Goal: Use online tool/utility: Utilize a website feature to perform a specific function

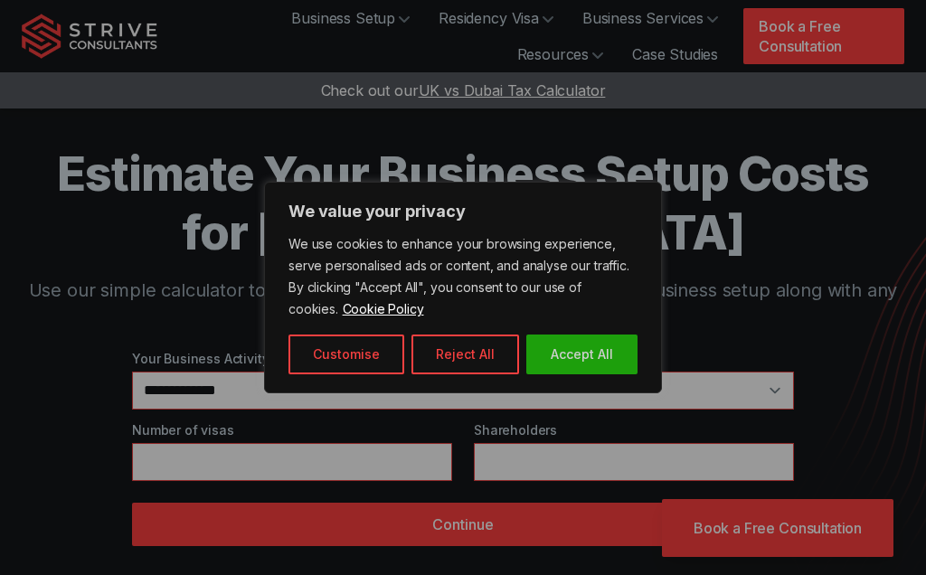
click at [494, 359] on button "Reject All" at bounding box center [465, 354] width 108 height 40
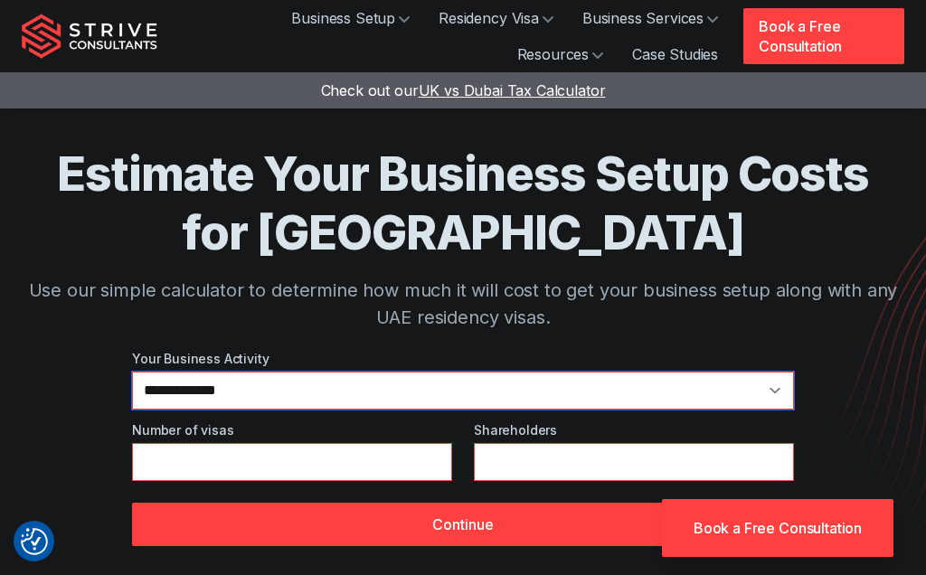
click at [468, 397] on select "**********" at bounding box center [463, 391] width 662 height 38
select select "**"
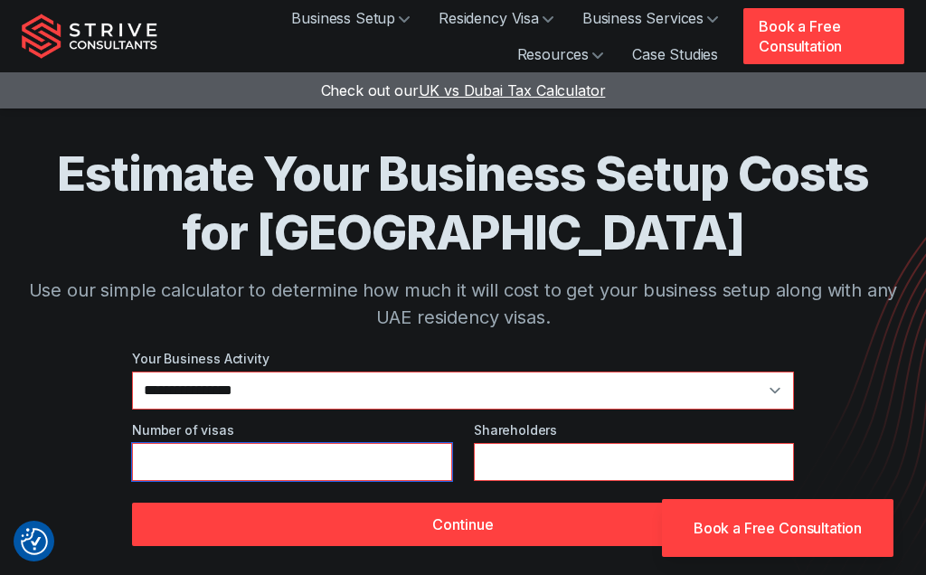
click at [404, 467] on input "*" at bounding box center [292, 462] width 320 height 38
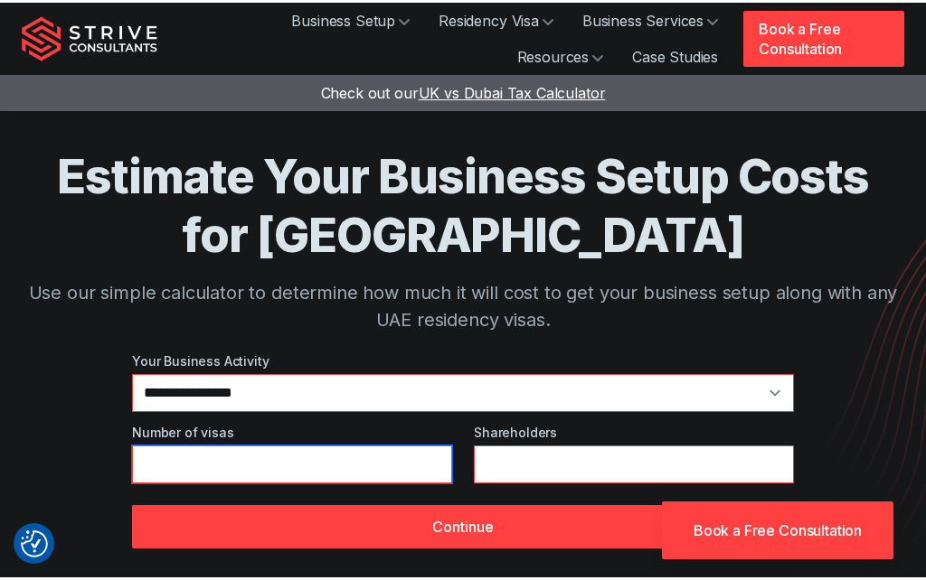
scroll to position [10, 0]
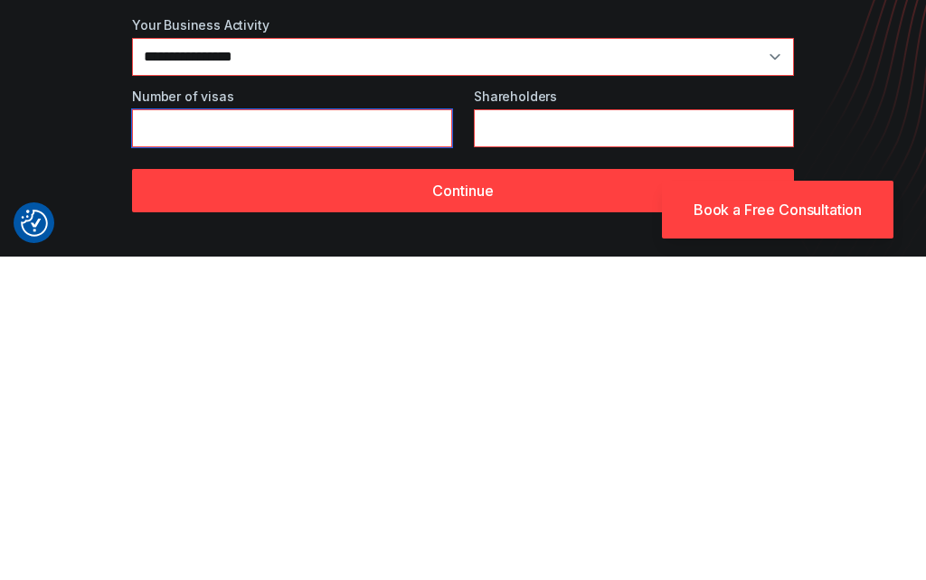
type input "*"
click at [638, 493] on button "Continue" at bounding box center [463, 514] width 662 height 43
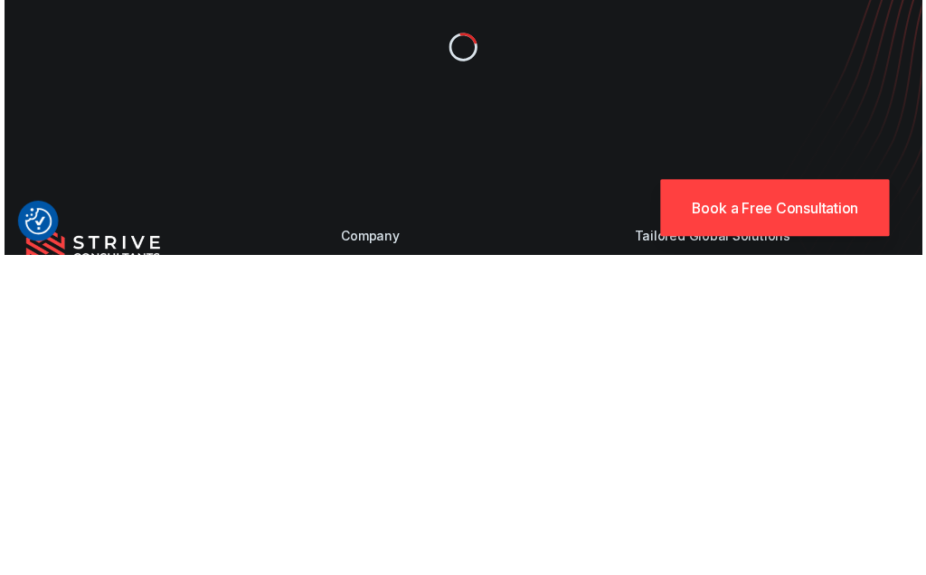
scroll to position [334, 0]
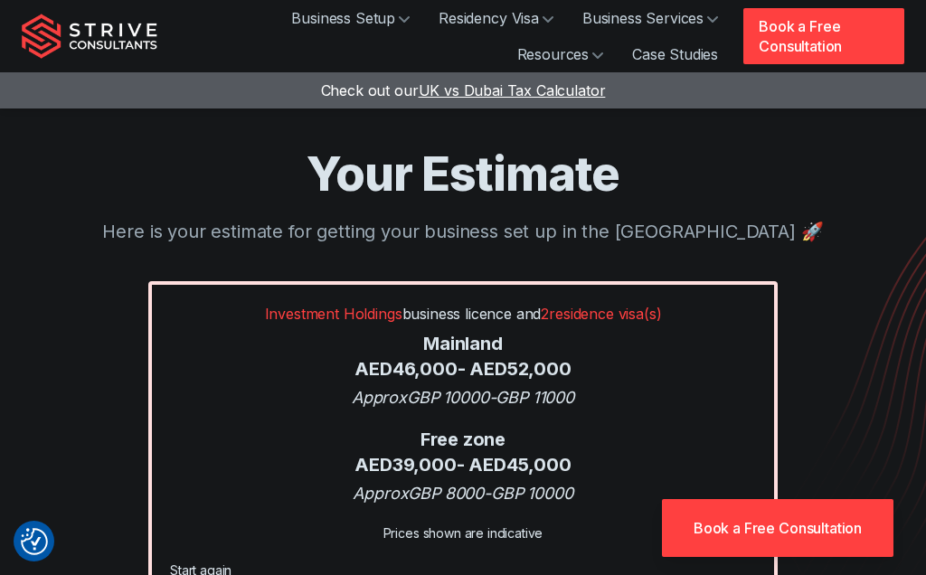
scroll to position [221, 0]
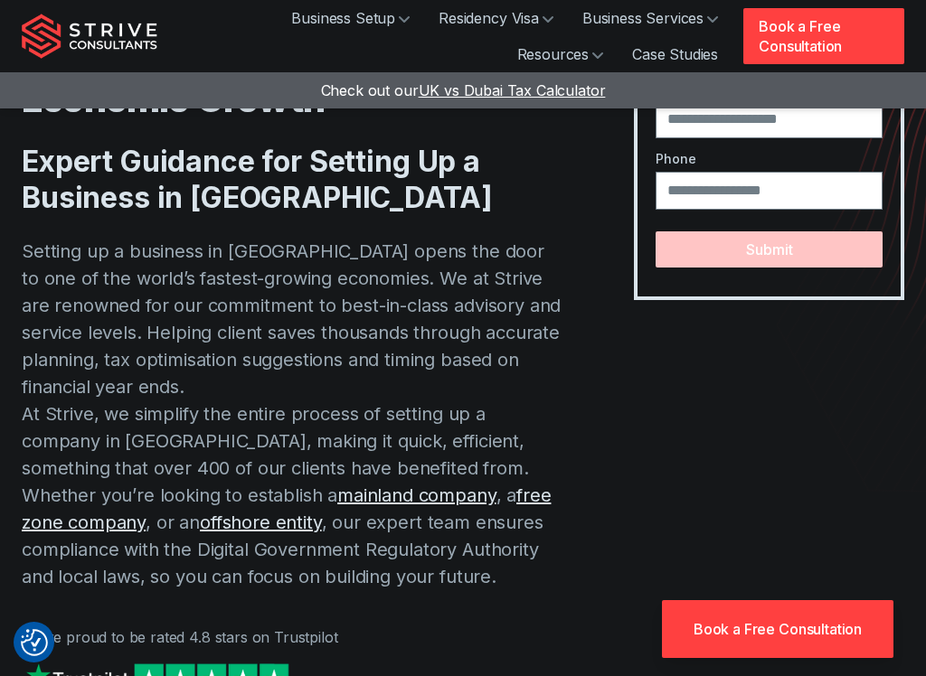
scroll to position [208, 0]
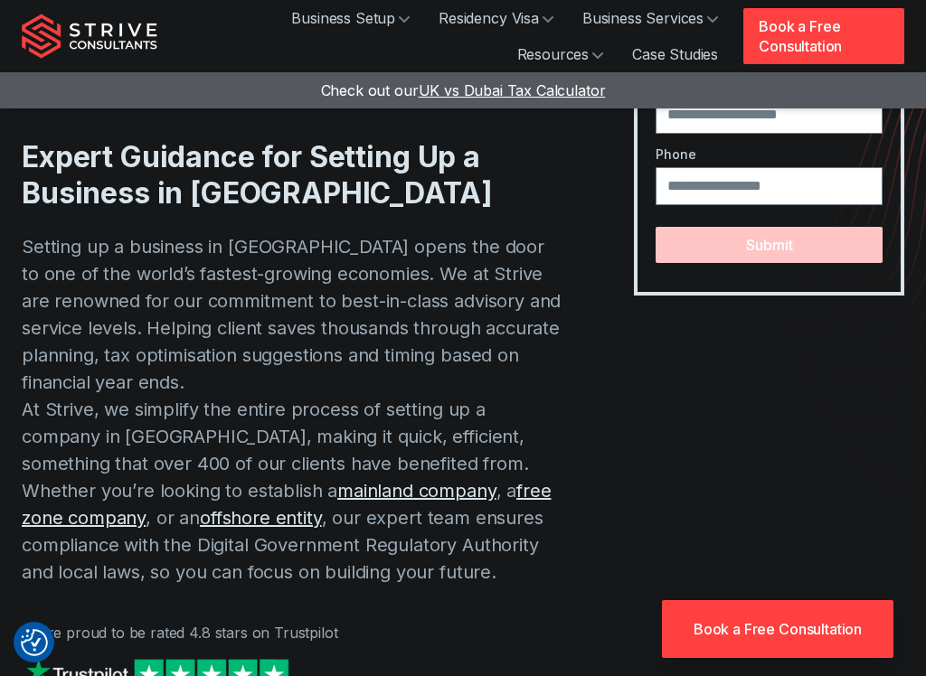
click at [200, 507] on link "offshore entity" at bounding box center [261, 518] width 122 height 22
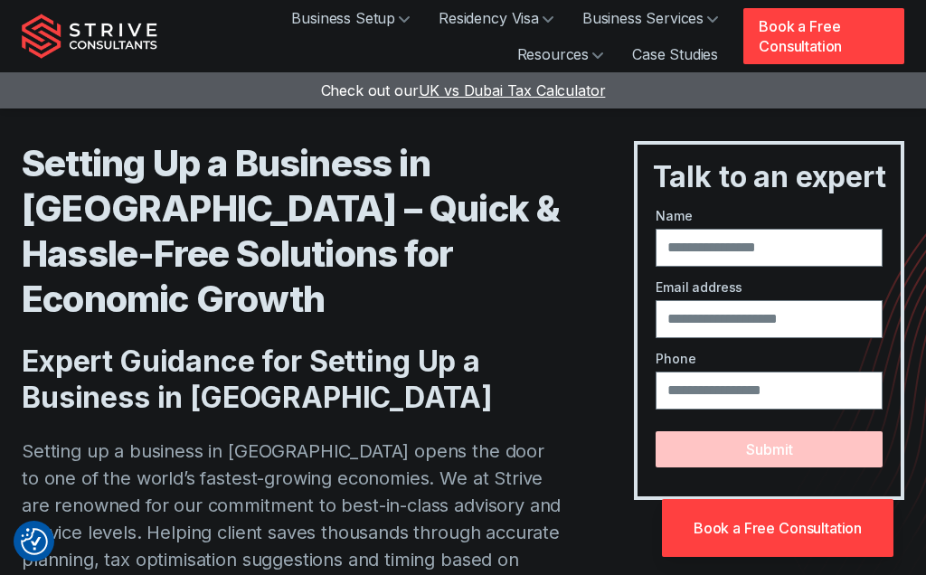
scroll to position [0, 0]
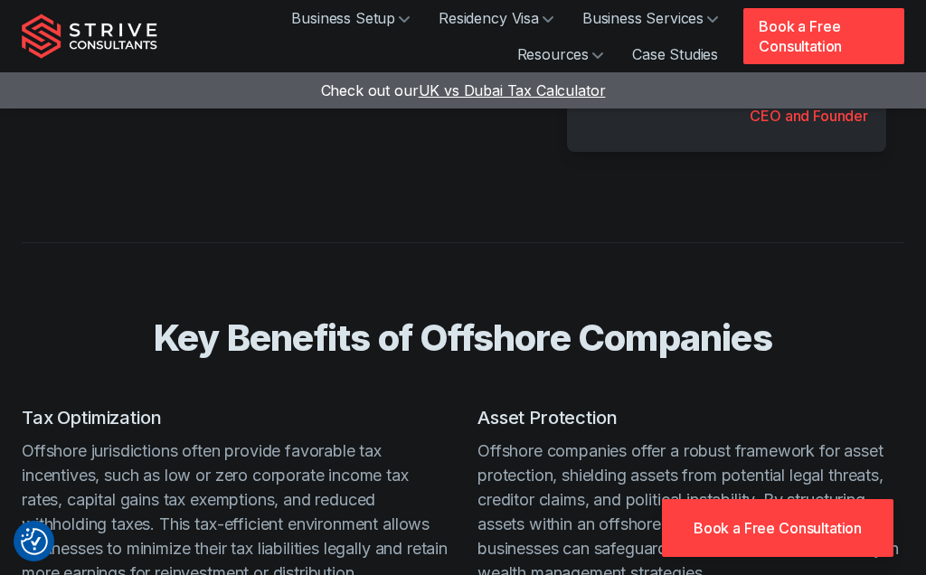
scroll to position [1534, 0]
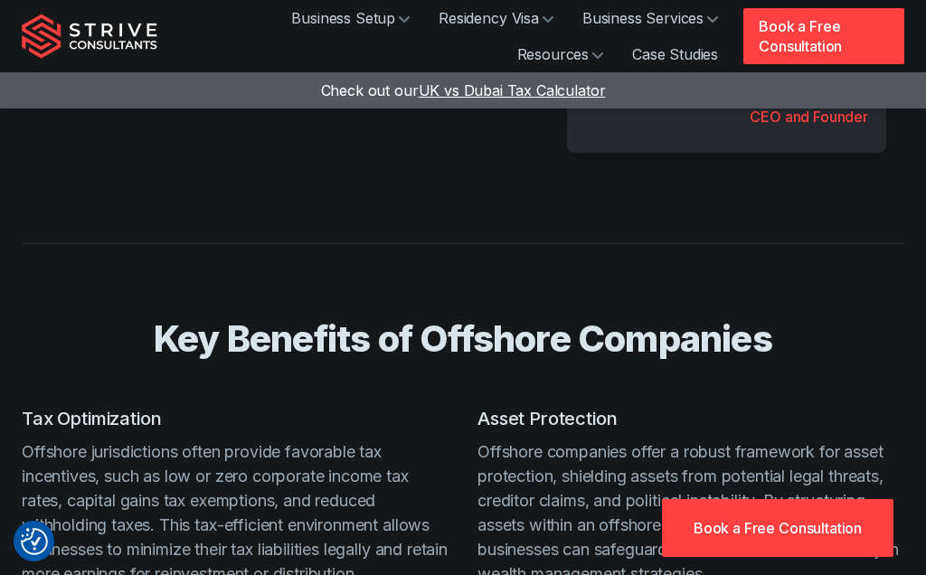
click at [570, 98] on span "UK vs Dubai Tax Calculator" at bounding box center [512, 90] width 187 height 18
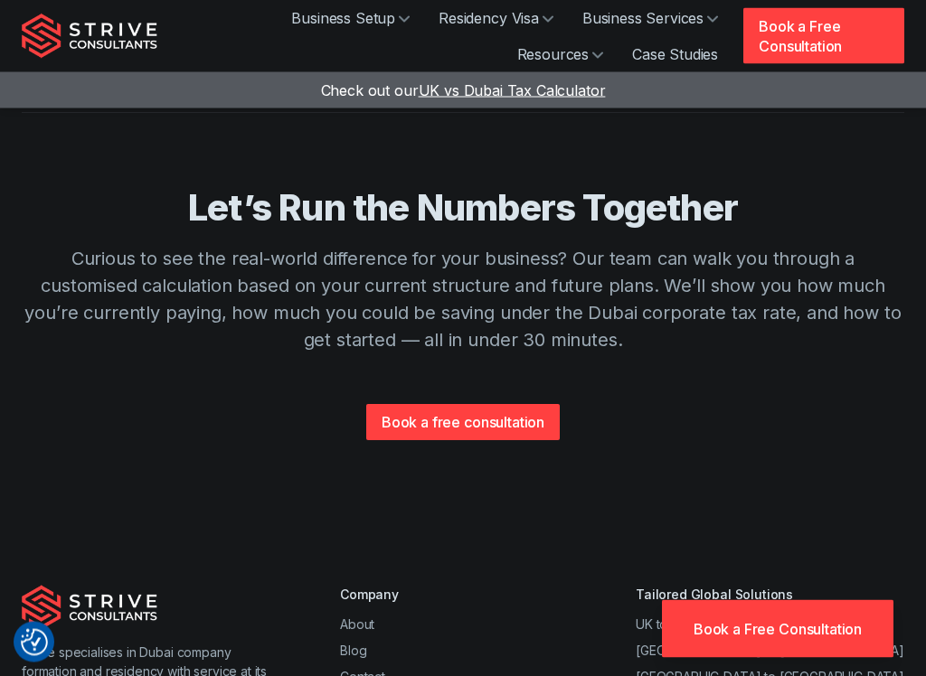
scroll to position [1995, 0]
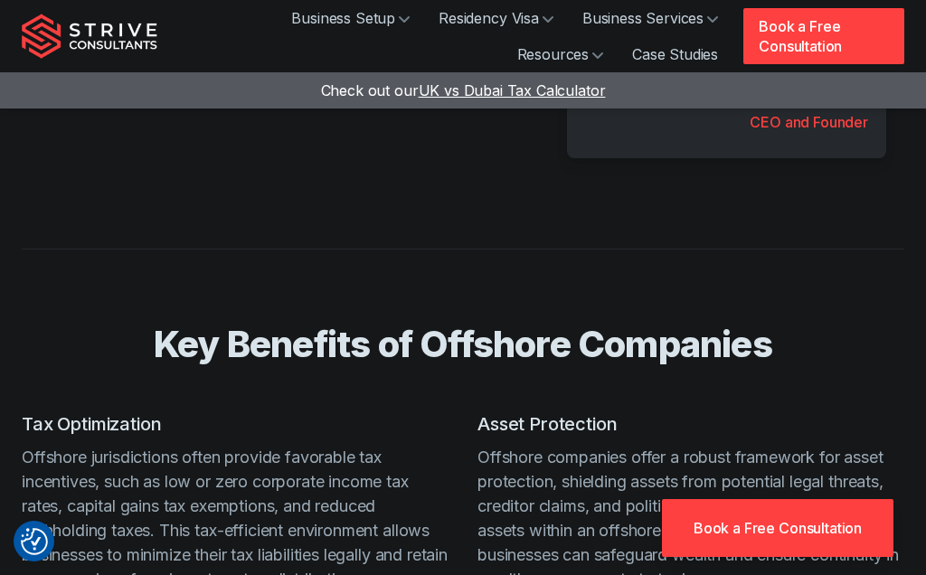
scroll to position [1527, 0]
